Goal: Information Seeking & Learning: Learn about a topic

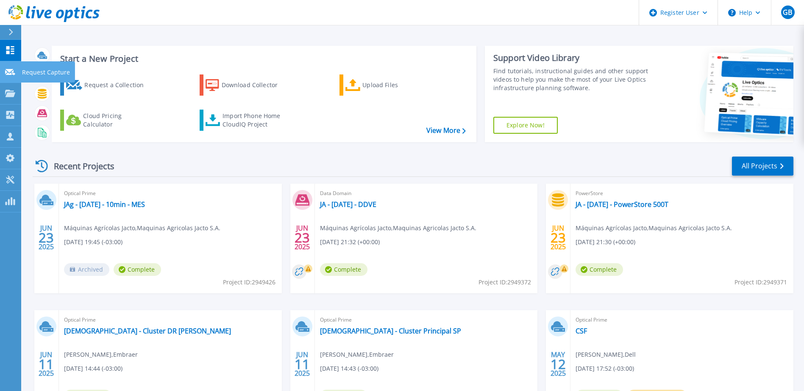
click at [11, 69] on icon at bounding box center [10, 72] width 10 height 6
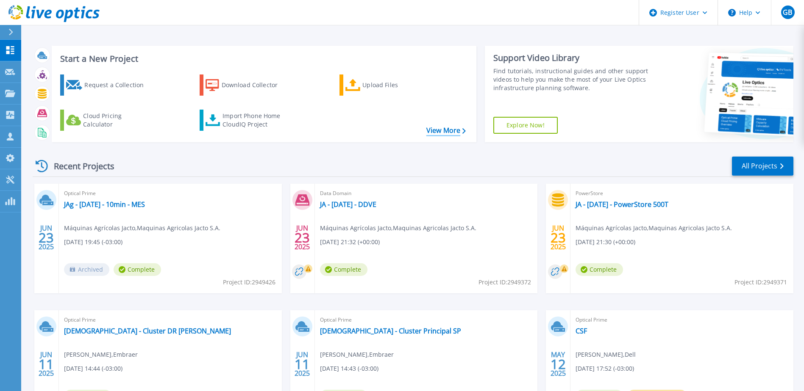
click at [426, 131] on link "View More" at bounding box center [445, 131] width 39 height 8
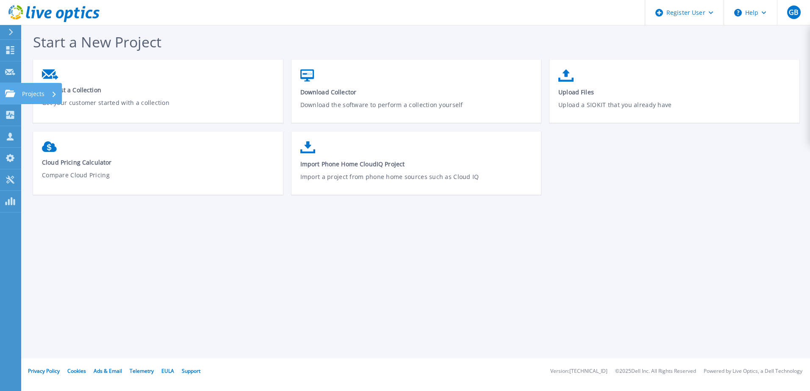
click at [3, 89] on link "Projects Projects" at bounding box center [10, 94] width 21 height 22
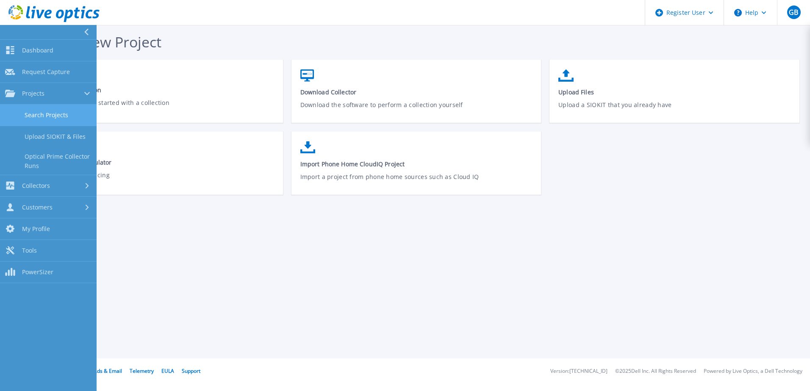
click at [55, 117] on link "Search Projects" at bounding box center [48, 116] width 97 height 22
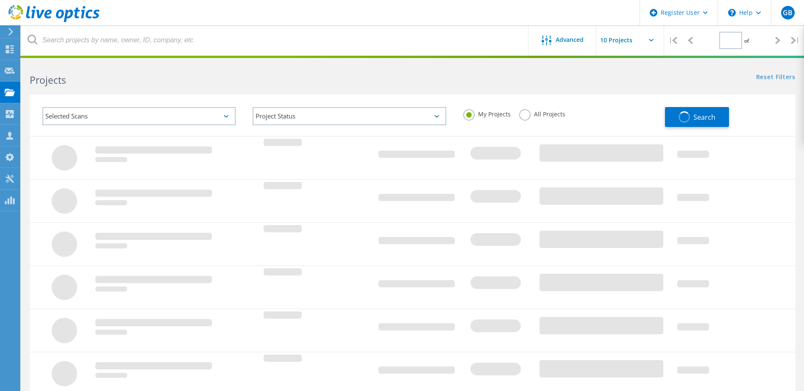
type input "1"
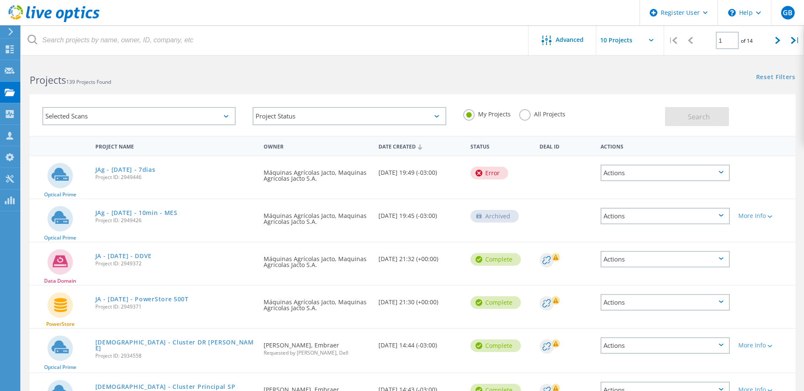
click at [522, 116] on label "All Projects" at bounding box center [542, 113] width 46 height 8
click at [0, 0] on input "All Projects" at bounding box center [0, 0] width 0 height 0
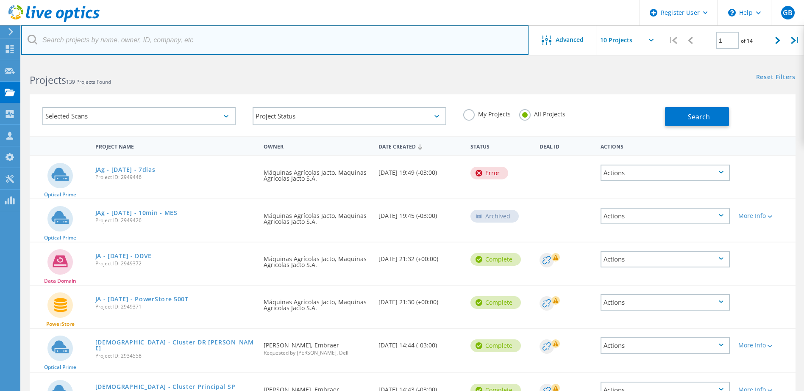
click at [92, 44] on input "text" at bounding box center [275, 40] width 508 height 30
type input "Rodonaves"
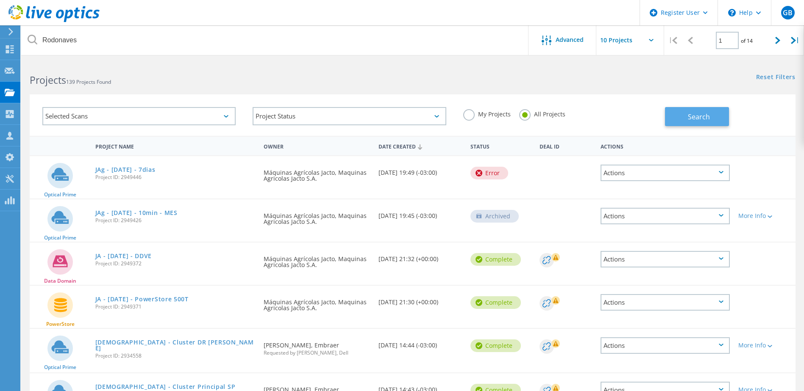
click at [710, 115] on button "Search" at bounding box center [697, 116] width 64 height 19
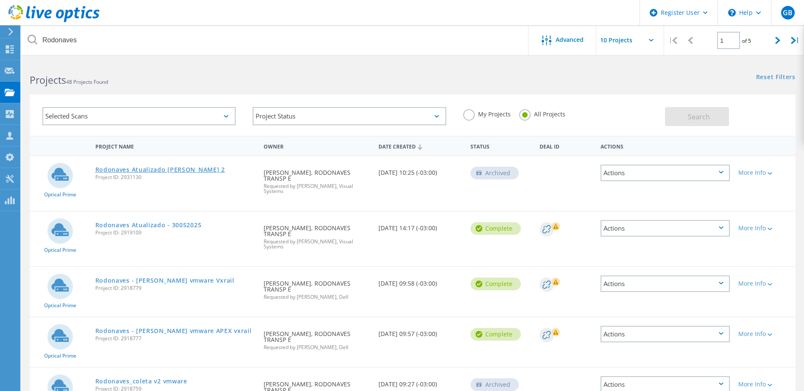
click at [163, 170] on link "Rodonaves Atualizado [PERSON_NAME] 2" at bounding box center [160, 170] width 130 height 6
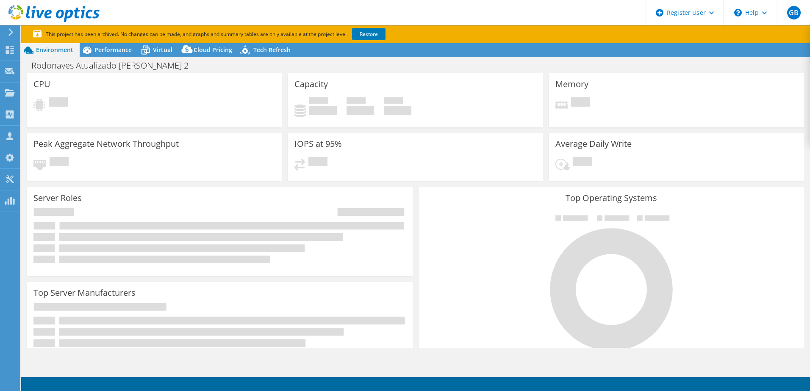
select select "USD"
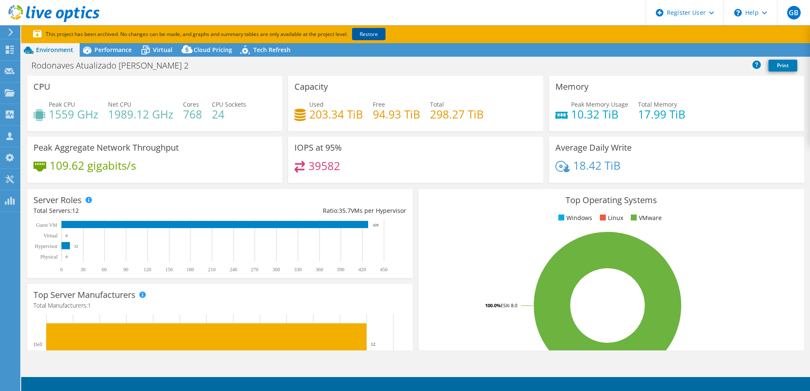
click at [379, 36] on link "Restore" at bounding box center [368, 34] width 33 height 12
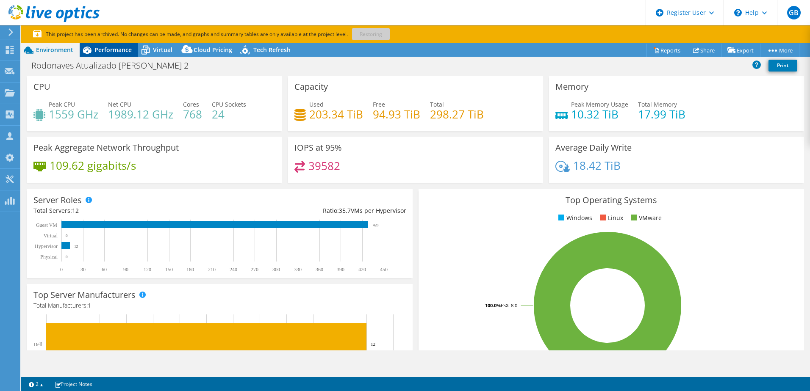
click at [110, 54] on div "Performance" at bounding box center [109, 50] width 58 height 14
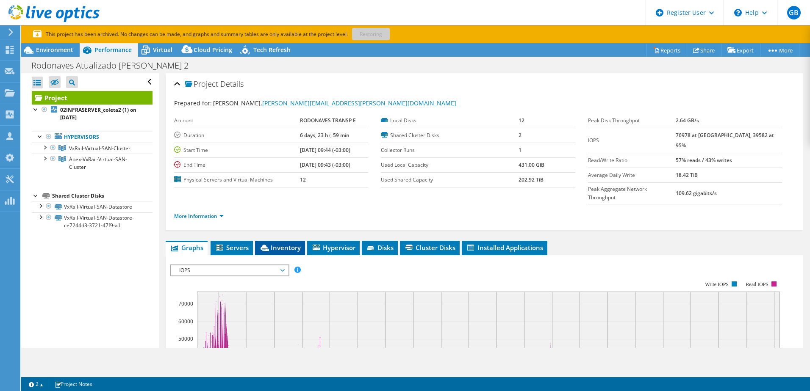
click at [275, 244] on span "Inventory" at bounding box center [280, 248] width 42 height 8
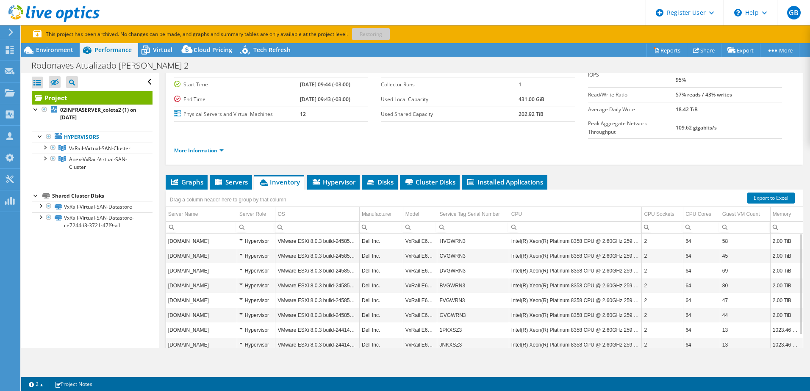
scroll to position [103, 0]
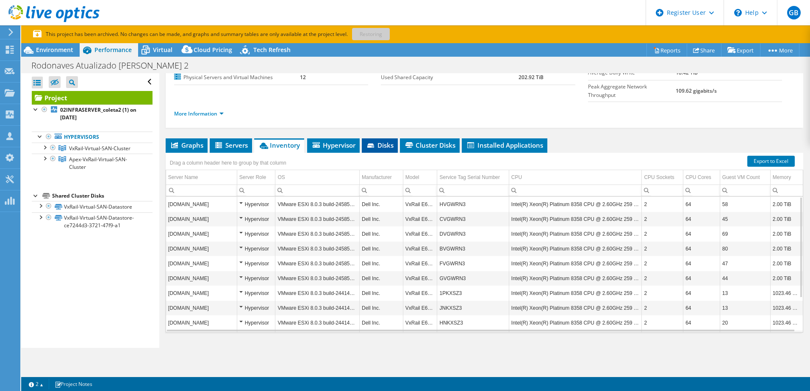
click at [381, 141] on span "Disks" at bounding box center [380, 145] width 28 height 8
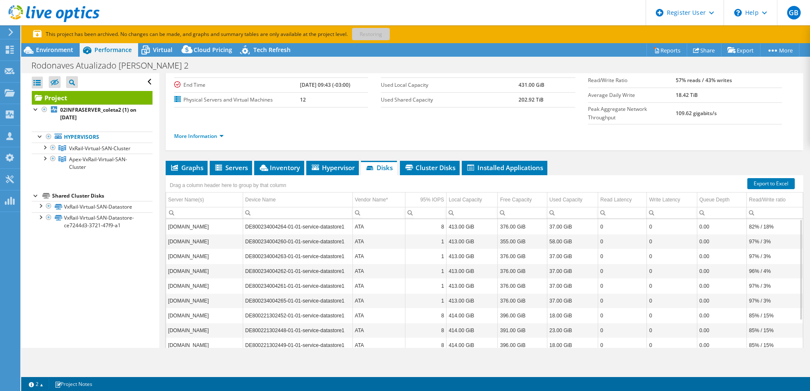
scroll to position [60, 0]
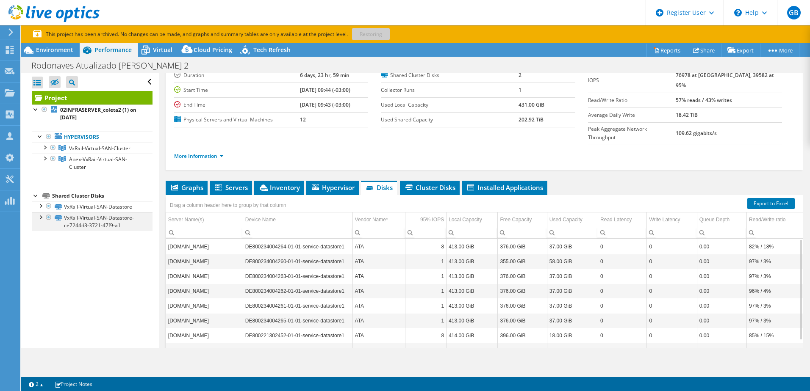
click at [41, 218] on div at bounding box center [40, 217] width 8 height 8
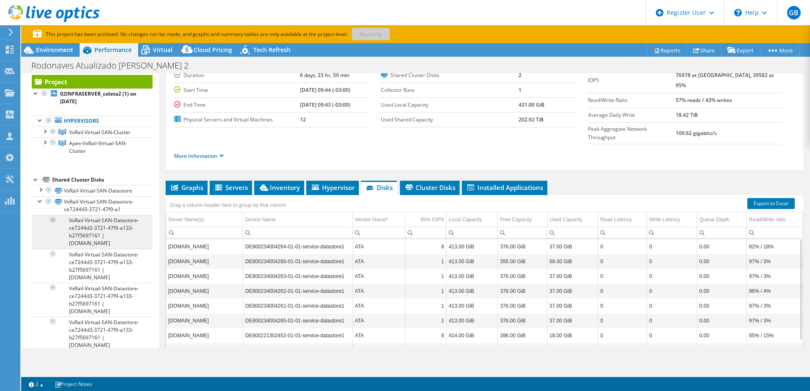
scroll to position [16, 0]
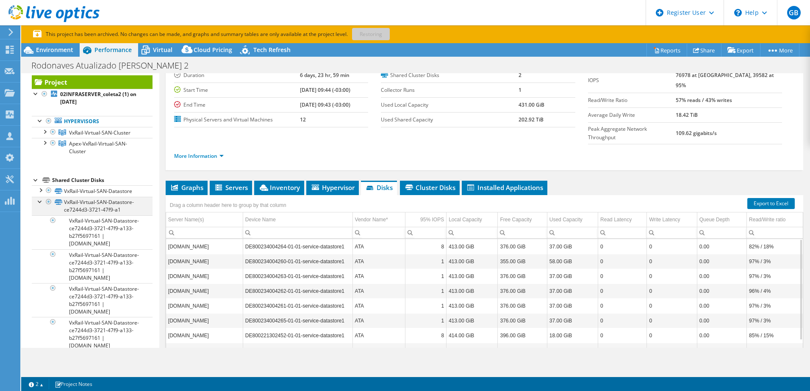
click at [40, 200] on div at bounding box center [40, 201] width 8 height 8
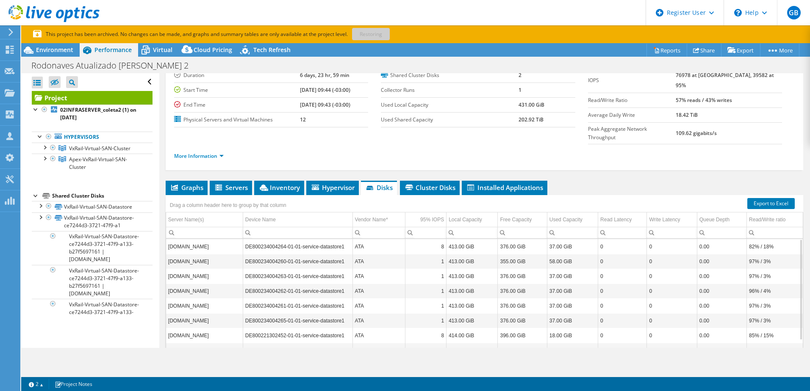
scroll to position [0, 0]
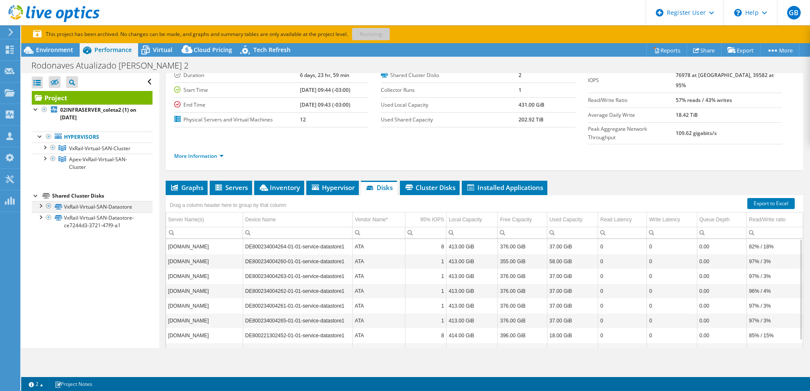
click at [40, 206] on div at bounding box center [40, 205] width 8 height 8
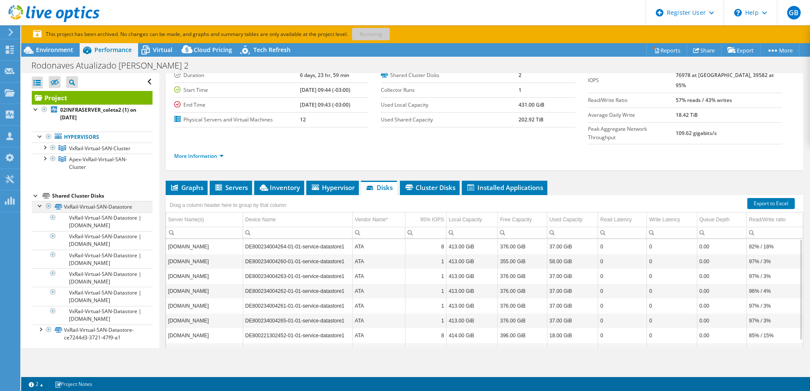
click at [40, 206] on div at bounding box center [40, 205] width 8 height 8
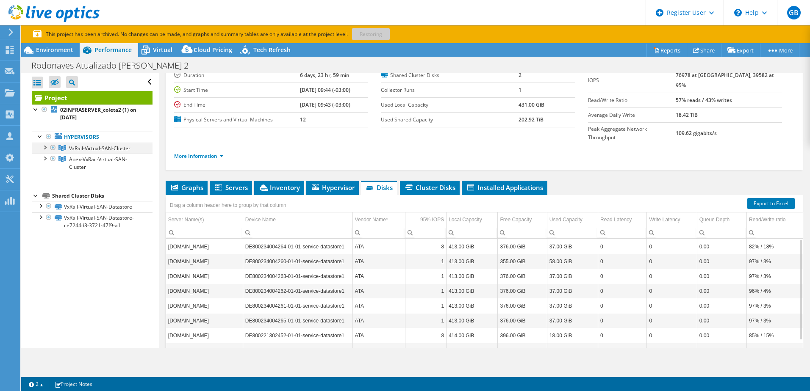
click at [46, 148] on div at bounding box center [44, 147] width 8 height 8
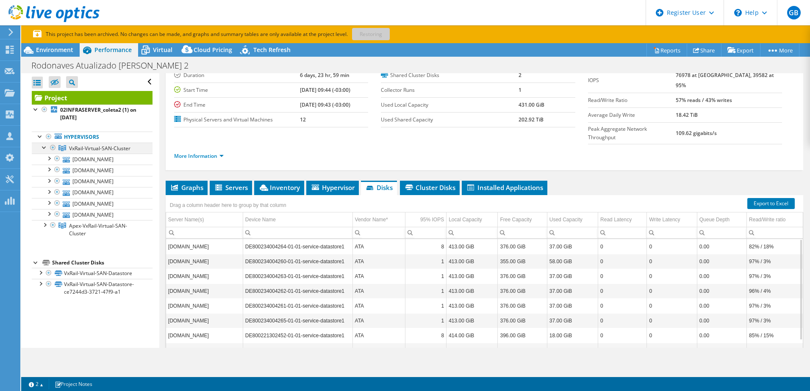
click at [42, 148] on div at bounding box center [44, 147] width 8 height 8
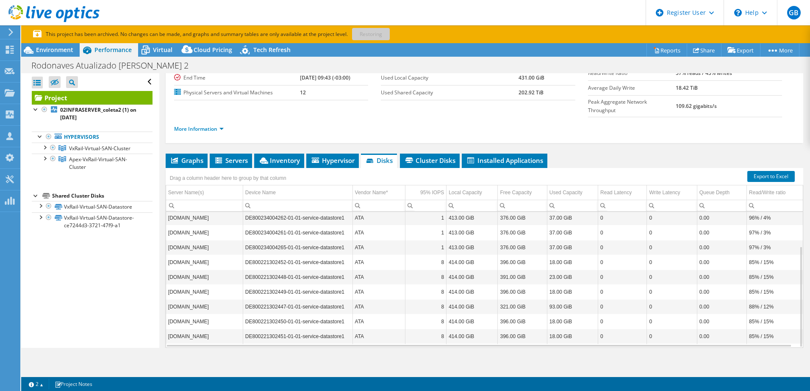
scroll to position [103, 0]
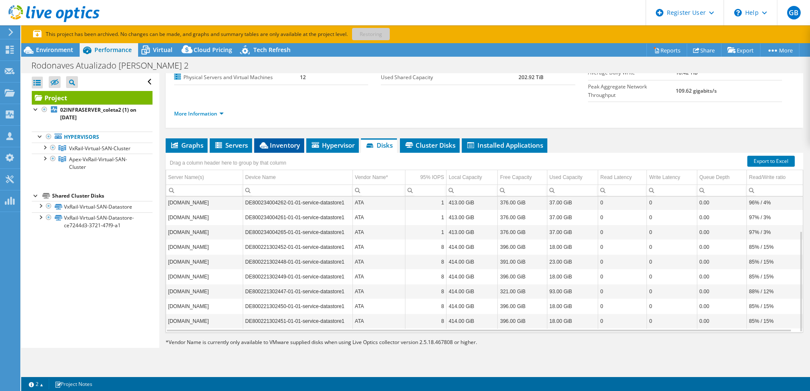
click at [292, 141] on span "Inventory" at bounding box center [279, 145] width 42 height 8
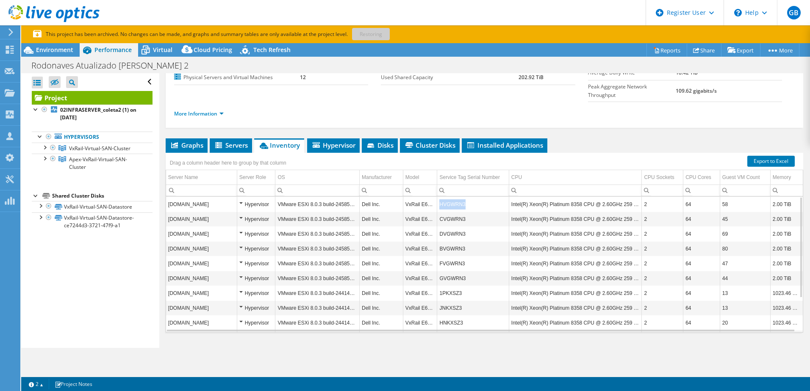
drag, startPoint x: 469, startPoint y: 187, endPoint x: 438, endPoint y: 187, distance: 30.1
click at [438, 197] on td "HVGWRN3" at bounding box center [473, 204] width 72 height 15
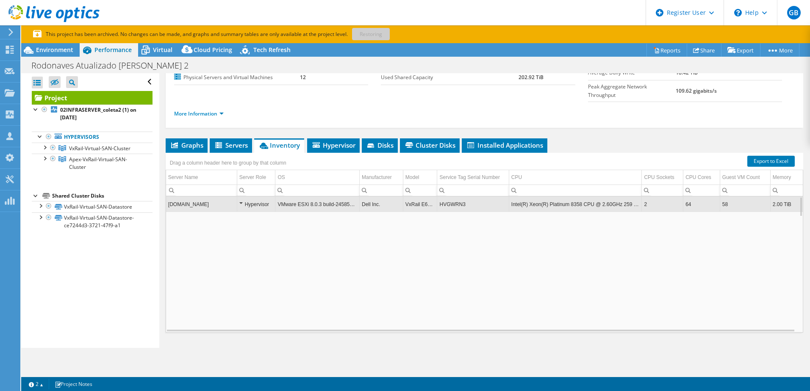
copy td "HVGWRN3"
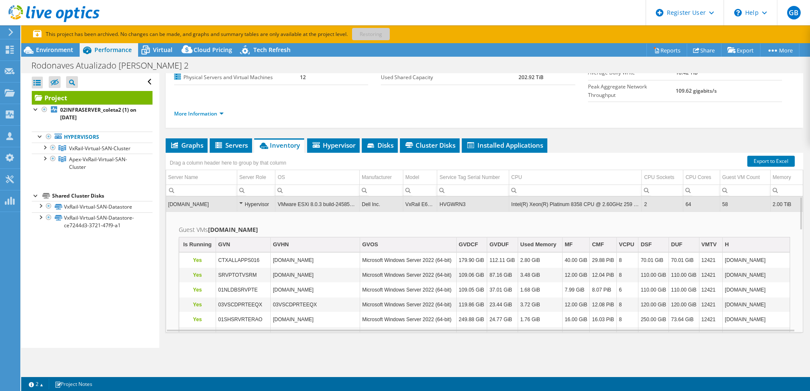
click at [452, 197] on td "HVGWRN3" at bounding box center [473, 204] width 72 height 15
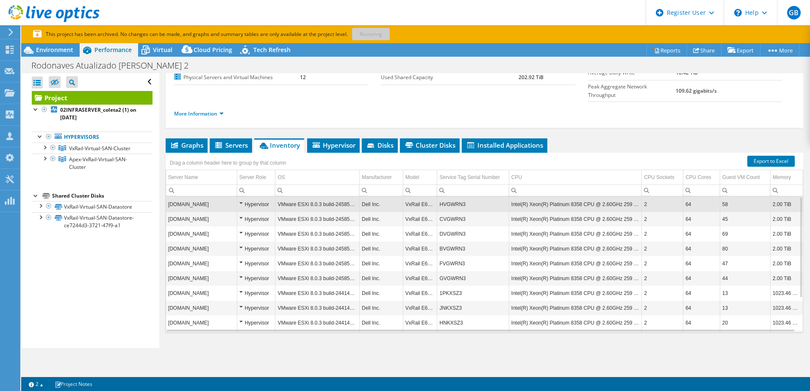
click at [452, 197] on td "HVGWRN3" at bounding box center [473, 204] width 72 height 15
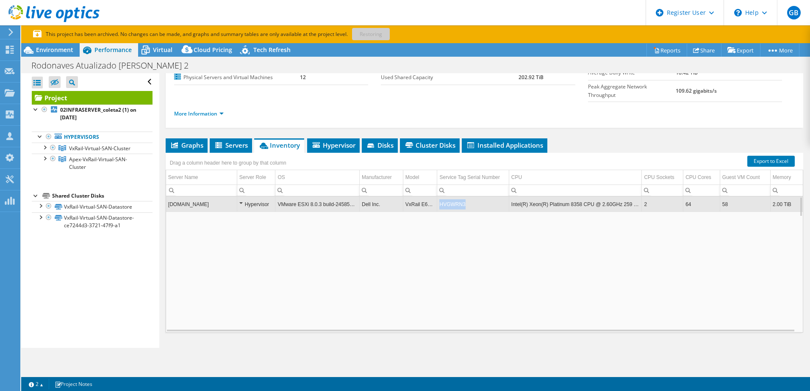
click at [452, 197] on td "HVGWRN3" at bounding box center [473, 204] width 72 height 15
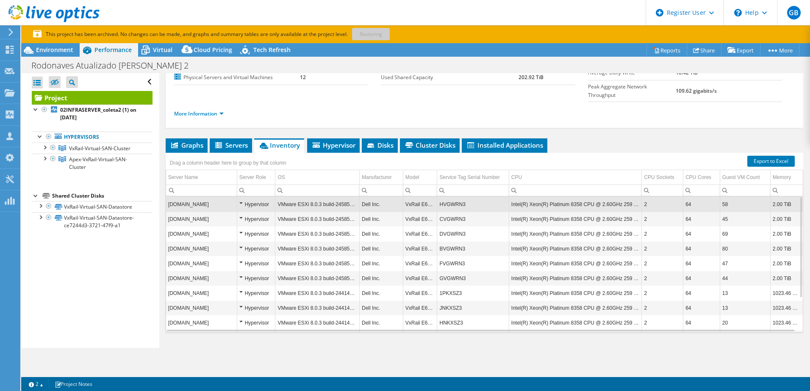
click at [452, 197] on td "HVGWRN3" at bounding box center [473, 204] width 72 height 15
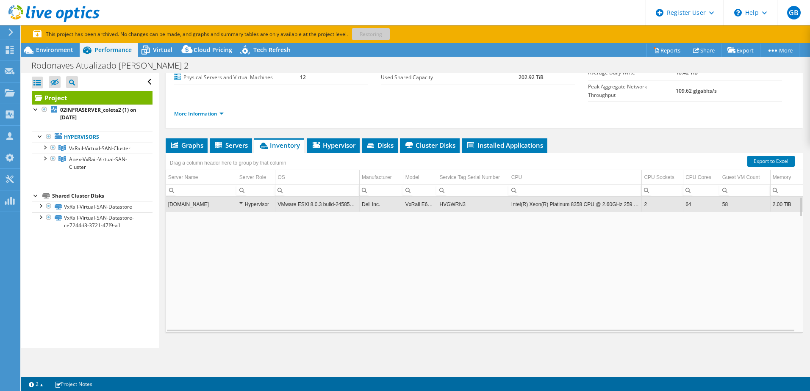
click at [452, 197] on td "HVGWRN3" at bounding box center [473, 204] width 72 height 15
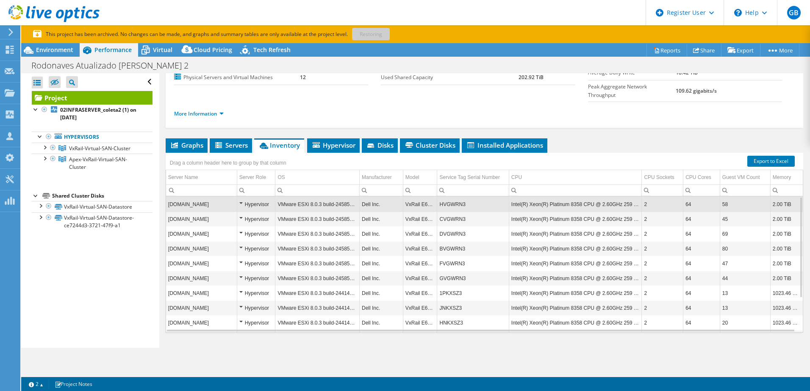
click at [452, 197] on td "HVGWRN3" at bounding box center [473, 204] width 72 height 15
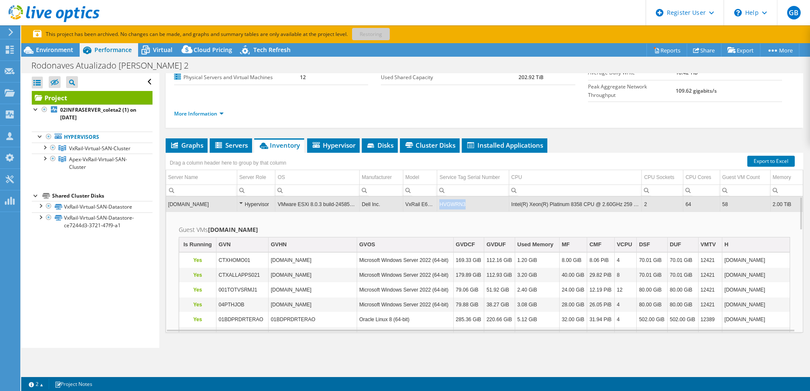
drag, startPoint x: 465, startPoint y: 188, endPoint x: 437, endPoint y: 190, distance: 28.4
click at [437, 197] on td "HVGWRN3" at bounding box center [473, 204] width 72 height 15
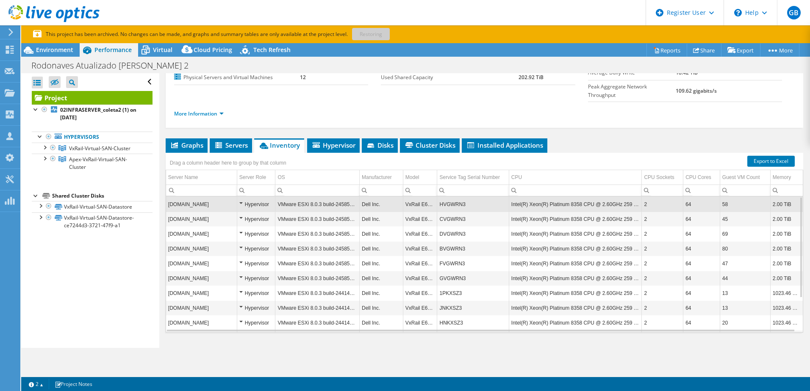
copy td "HVGWRN3"
drag, startPoint x: 464, startPoint y: 189, endPoint x: 435, endPoint y: 189, distance: 29.7
click at [437, 197] on td "HVGWRN3" at bounding box center [473, 204] width 72 height 15
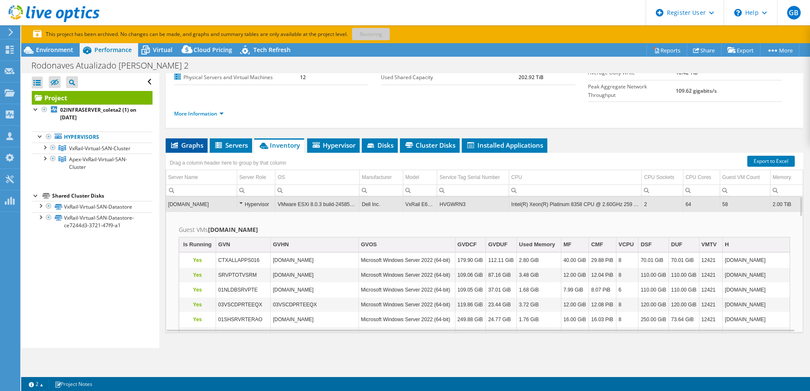
click at [177, 142] on icon at bounding box center [174, 145] width 7 height 6
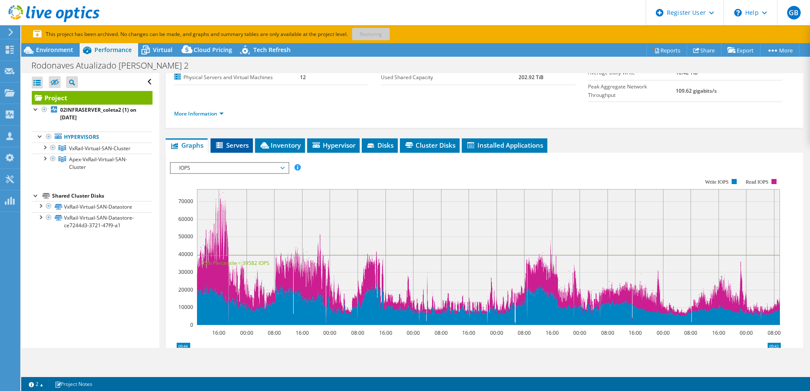
click at [238, 139] on li "Servers" at bounding box center [232, 146] width 42 height 14
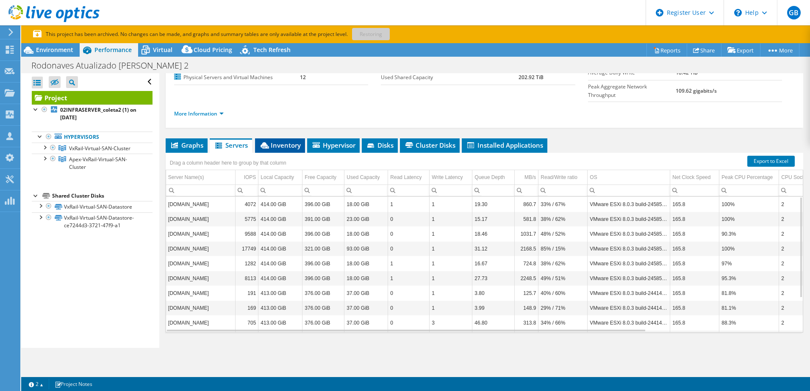
click at [286, 141] on span "Inventory" at bounding box center [280, 145] width 42 height 8
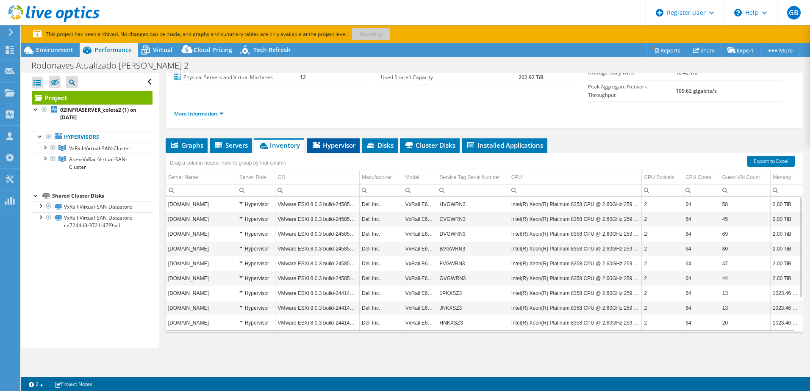
click at [332, 141] on span "Hypervisor" at bounding box center [333, 145] width 44 height 8
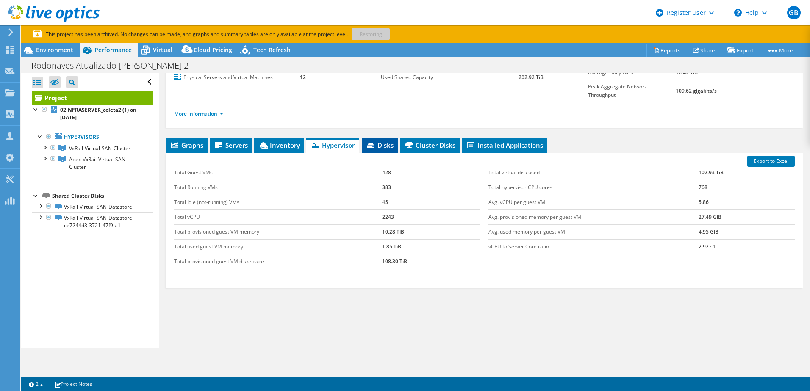
click at [379, 141] on span "Disks" at bounding box center [380, 145] width 28 height 8
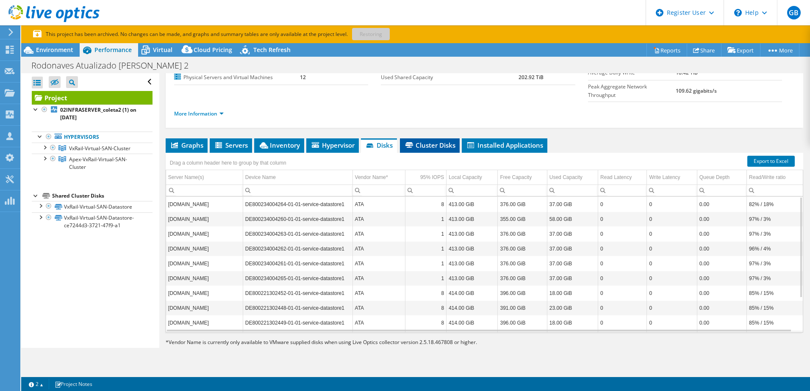
click at [420, 141] on span "Cluster Disks" at bounding box center [429, 145] width 51 height 8
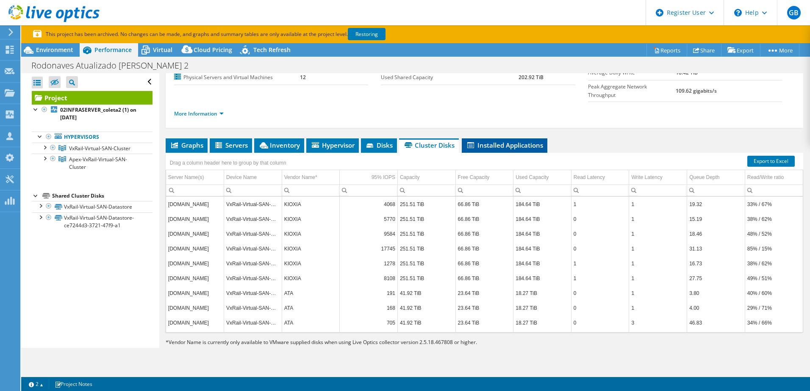
click at [495, 141] on span "Installed Applications" at bounding box center [504, 145] width 77 height 8
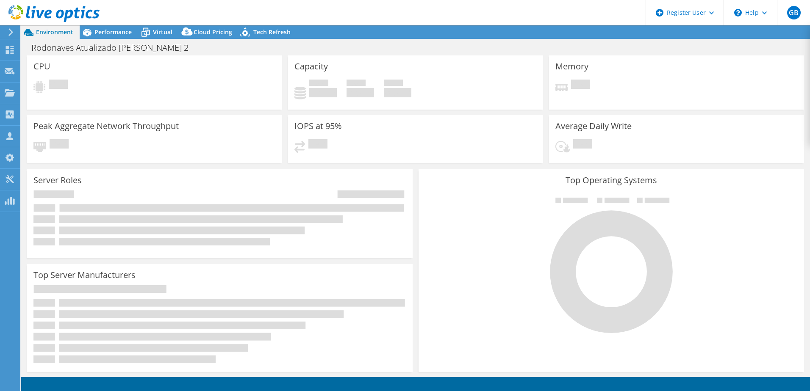
select select "USD"
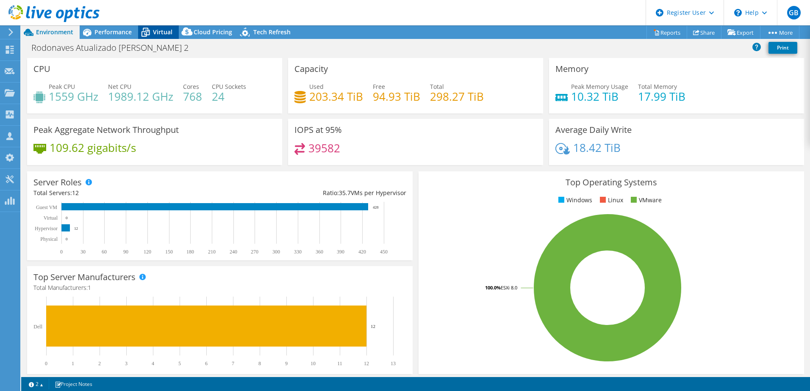
click at [159, 31] on span "Virtual" at bounding box center [162, 32] width 19 height 8
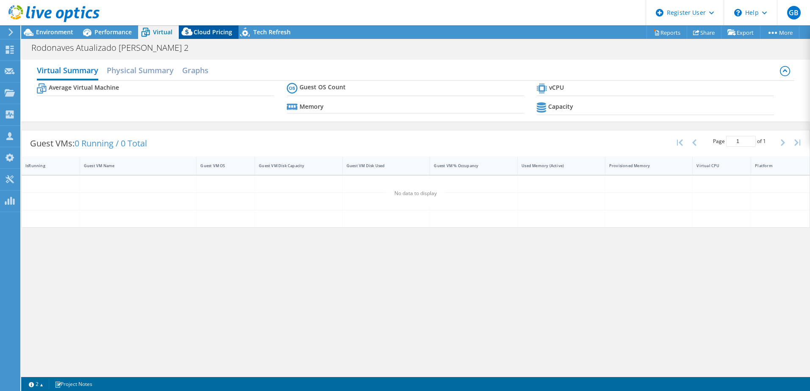
click at [208, 30] on span "Cloud Pricing" at bounding box center [213, 32] width 39 height 8
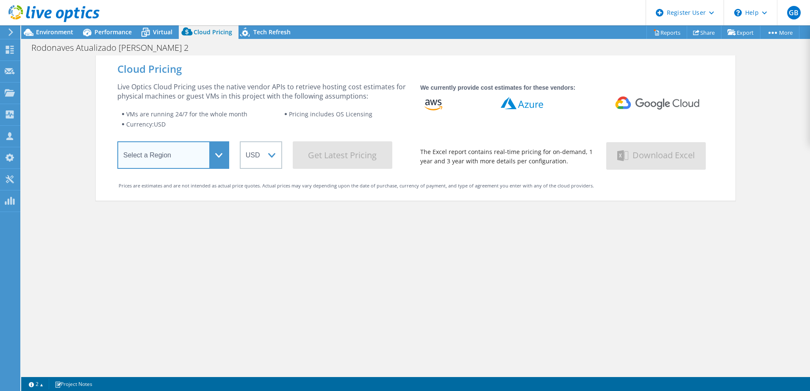
click at [222, 154] on select "Select a Region [GEOGRAPHIC_DATA] ([GEOGRAPHIC_DATA]) [GEOGRAPHIC_DATA] ([GEOGR…" at bounding box center [173, 156] width 112 height 28
select select "SouthAmerica"
click at [117, 143] on select "Select a Region [GEOGRAPHIC_DATA] ([GEOGRAPHIC_DATA]) [GEOGRAPHIC_DATA] ([GEOGR…" at bounding box center [173, 156] width 112 height 28
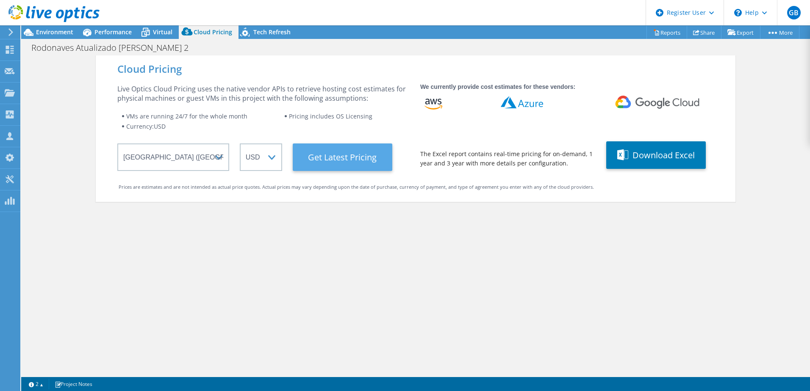
click at [366, 160] on Latest "Get Latest Pricing" at bounding box center [343, 158] width 100 height 28
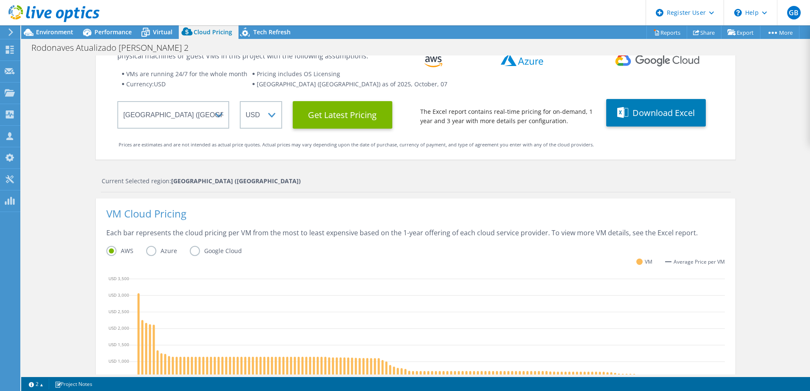
click at [147, 252] on label "Azure" at bounding box center [168, 251] width 44 height 10
click at [0, 0] on input "Azure" at bounding box center [0, 0] width 0 height 0
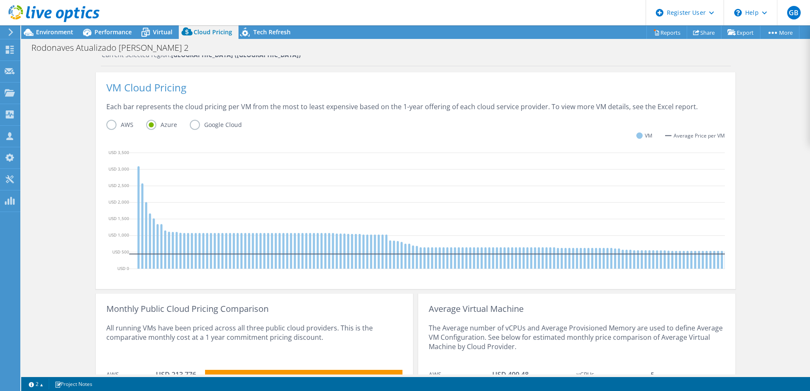
scroll to position [169, 0]
click at [191, 125] on label "Google Cloud" at bounding box center [222, 124] width 65 height 10
click at [0, 0] on input "Google Cloud" at bounding box center [0, 0] width 0 height 0
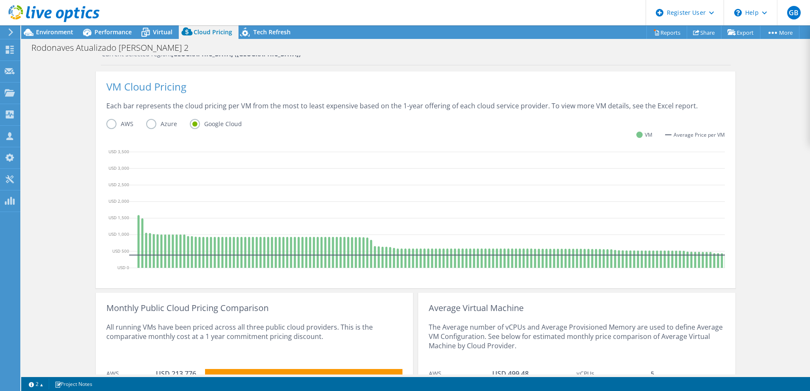
click at [112, 125] on label "AWS" at bounding box center [126, 124] width 40 height 10
click at [0, 0] on input "AWS" at bounding box center [0, 0] width 0 height 0
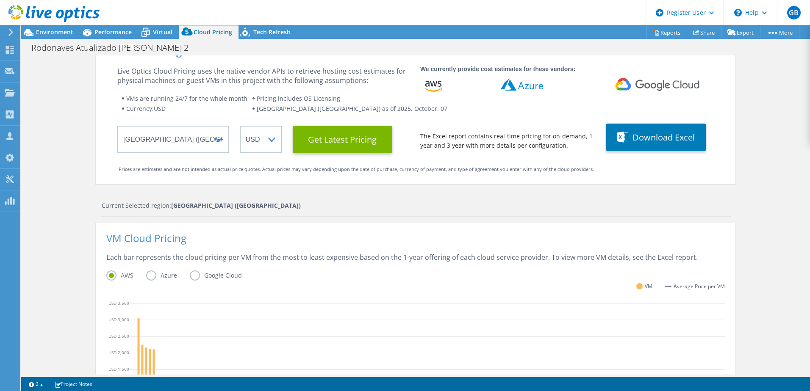
scroll to position [0, 0]
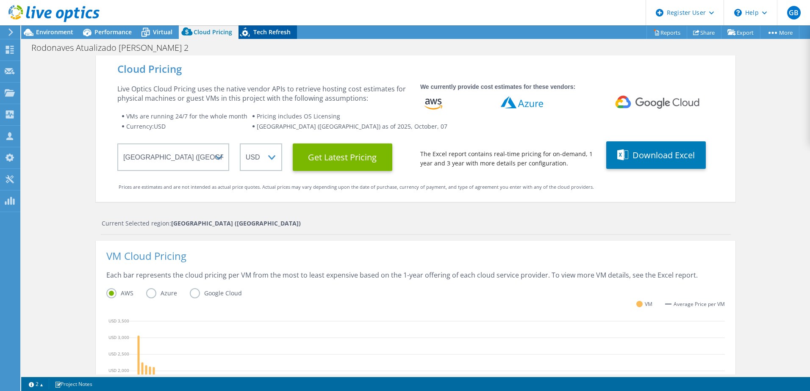
click at [277, 31] on span "Tech Refresh" at bounding box center [271, 32] width 37 height 8
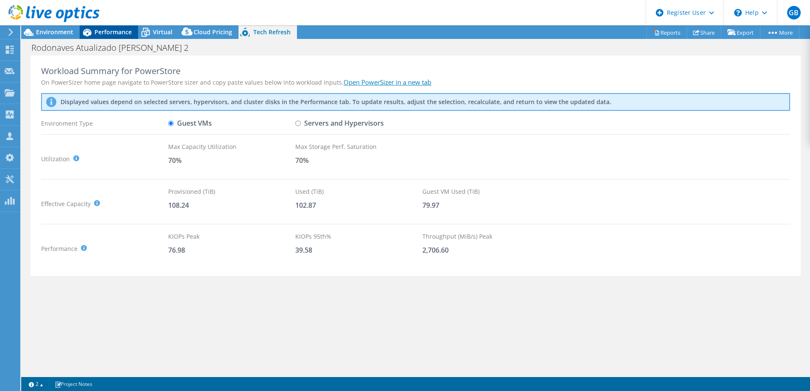
click at [105, 33] on span "Performance" at bounding box center [112, 32] width 37 height 8
